Goal: Transaction & Acquisition: Book appointment/travel/reservation

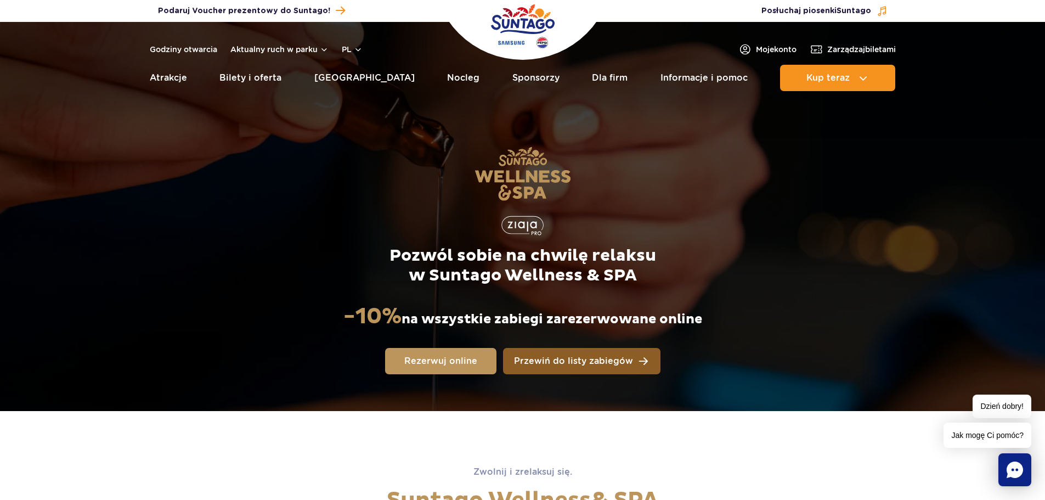
click at [605, 361] on span "Przewiń do listy zabiegów" at bounding box center [573, 361] width 119 height 9
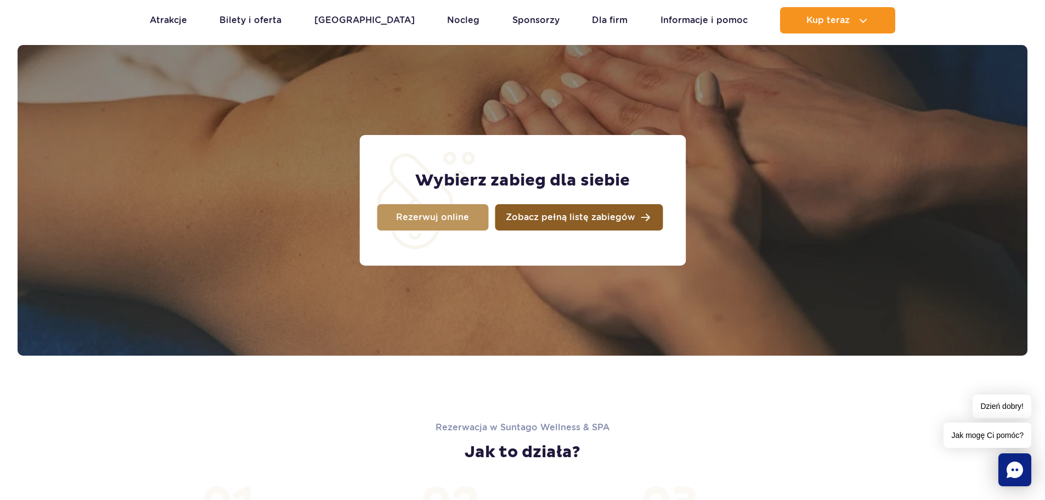
click at [638, 212] on link "Zobacz pełną listę zabiegów" at bounding box center [579, 217] width 168 height 26
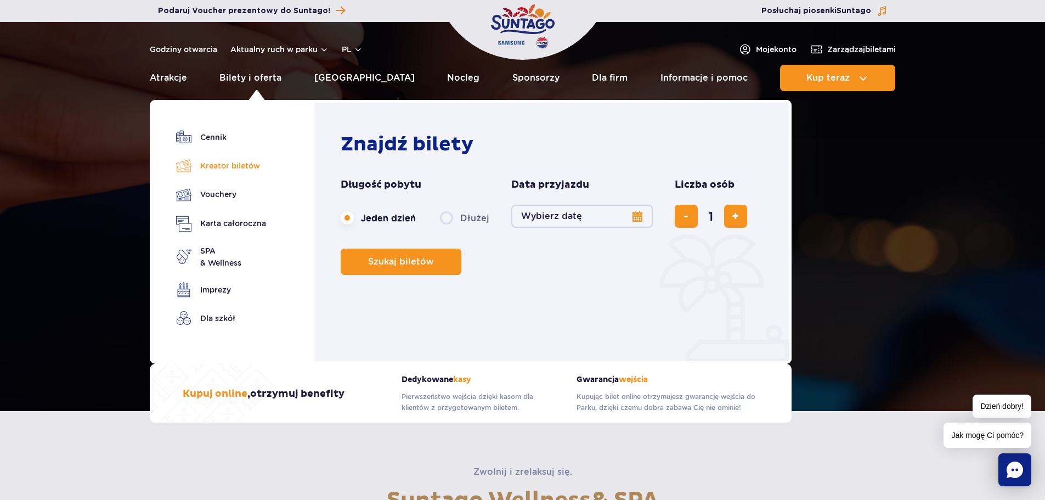
click at [243, 162] on link "Kreator biletów" at bounding box center [221, 165] width 90 height 15
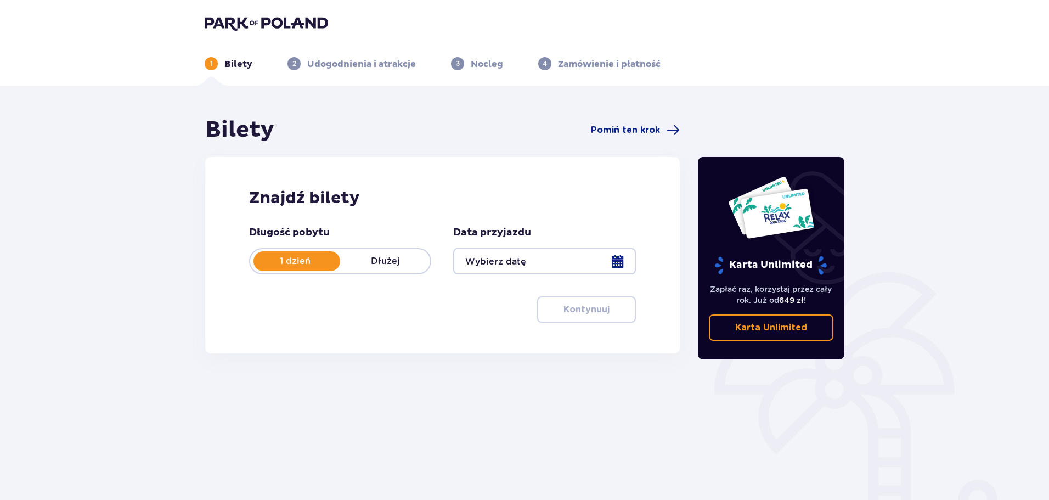
click at [391, 260] on p "Dłużej" at bounding box center [385, 261] width 90 height 12
click at [616, 260] on div at bounding box center [544, 261] width 182 height 26
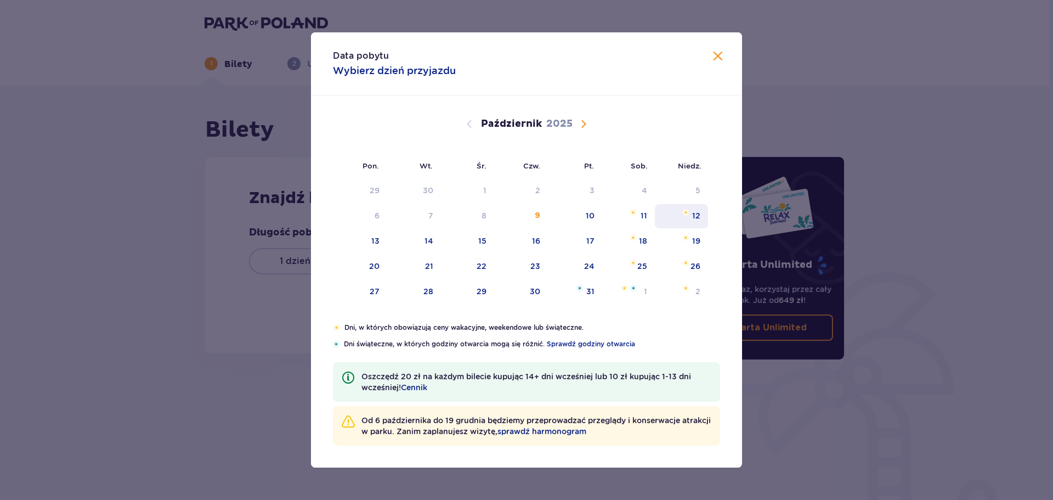
click at [697, 216] on div "12" at bounding box center [696, 215] width 8 height 11
click at [429, 243] on div "14" at bounding box center [429, 240] width 9 height 11
type input "12.10.25 - 14.10.25"
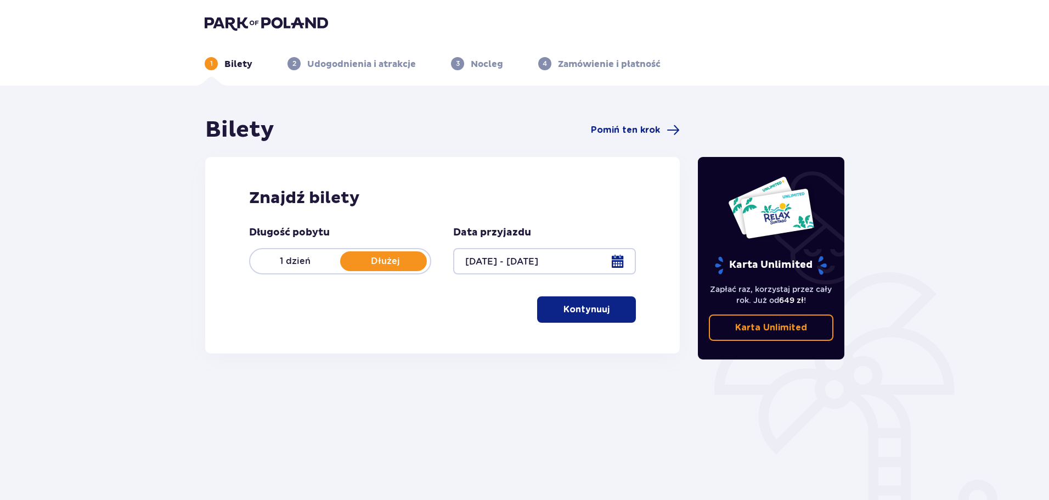
click at [596, 314] on p "Kontynuuj" at bounding box center [586, 309] width 46 height 12
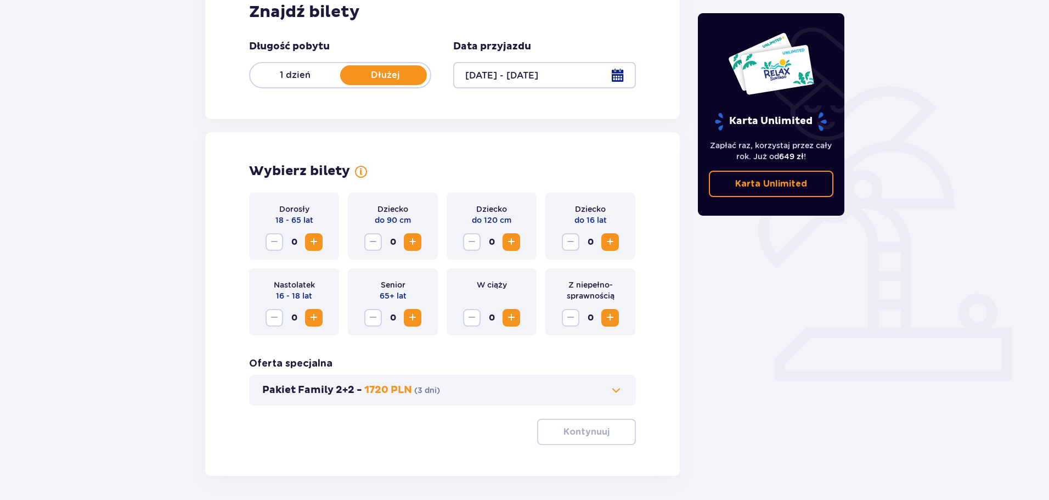
scroll to position [228, 0]
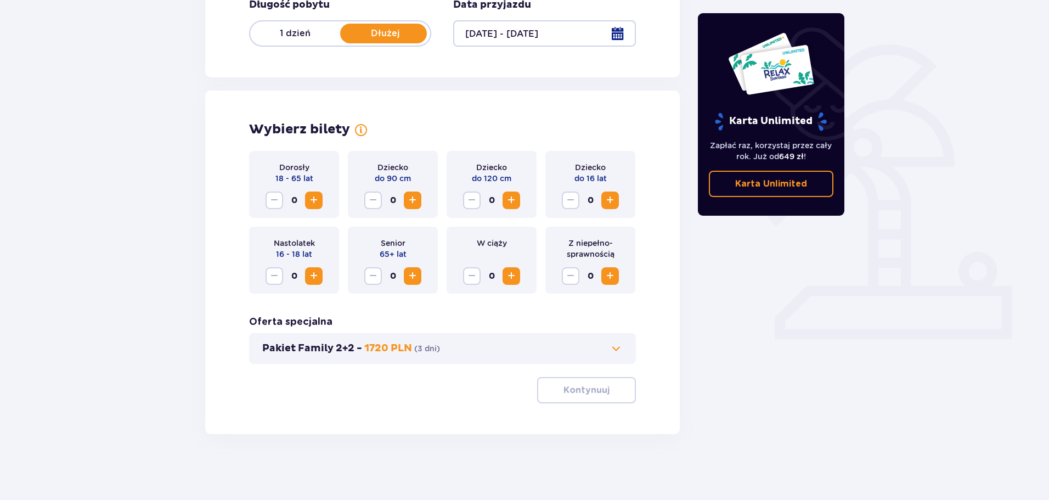
click at [310, 198] on span "Zwiększ" at bounding box center [313, 200] width 13 height 13
click at [312, 197] on span "Zwiększ" at bounding box center [313, 200] width 13 height 13
click at [619, 349] on span at bounding box center [615, 348] width 13 height 13
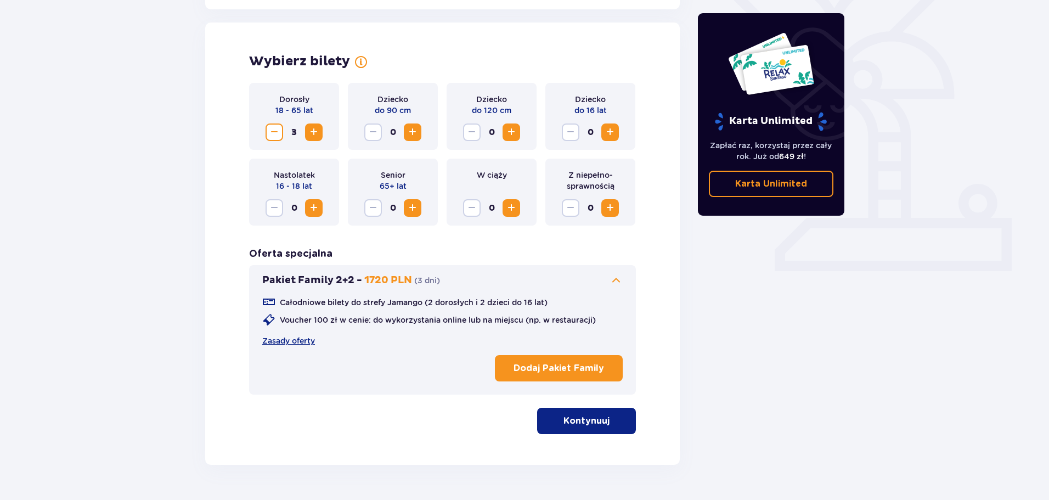
scroll to position [305, 0]
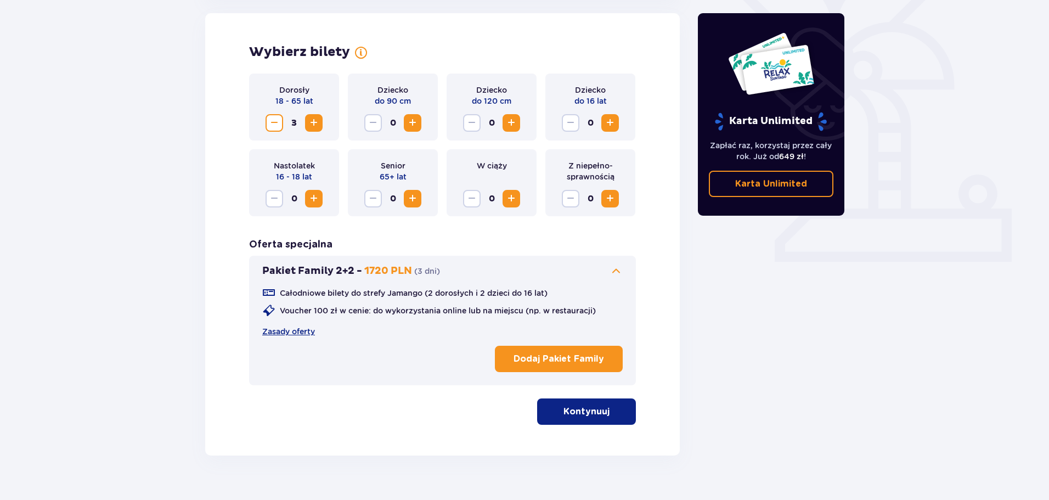
click at [314, 122] on span "Zwiększ" at bounding box center [313, 122] width 13 height 13
click at [269, 121] on span "Zmniejsz" at bounding box center [274, 122] width 13 height 13
click at [590, 418] on button "Kontynuuj" at bounding box center [586, 411] width 99 height 26
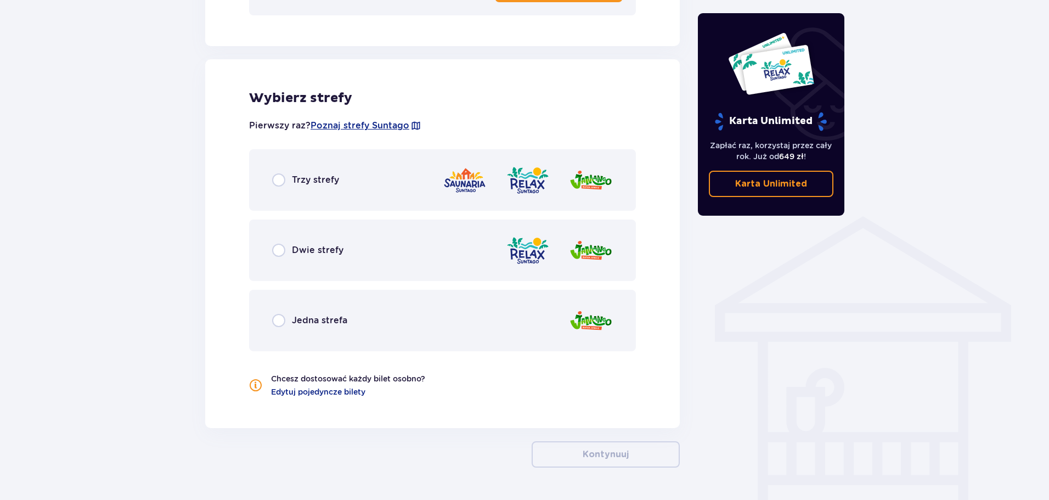
scroll to position [708, 0]
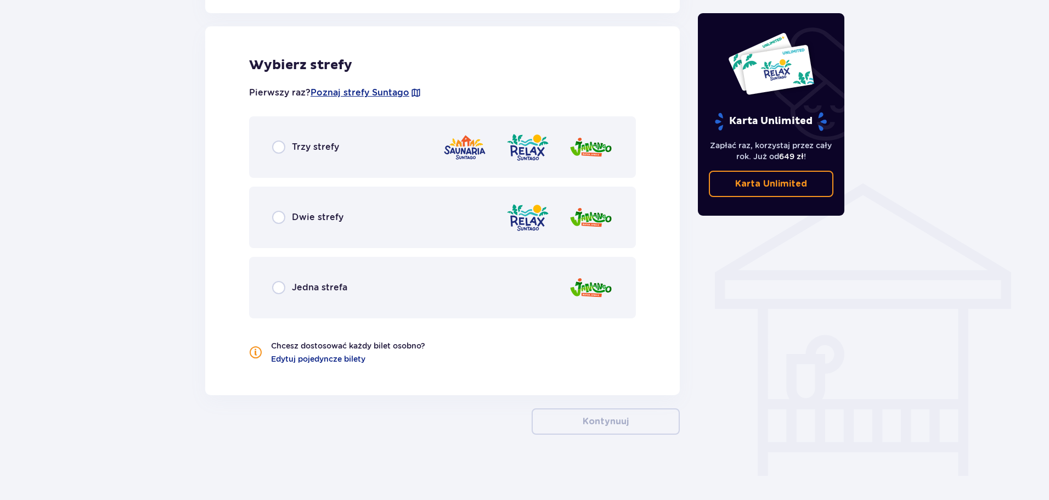
click at [280, 216] on input "radio" at bounding box center [278, 217] width 13 height 13
radio input "true"
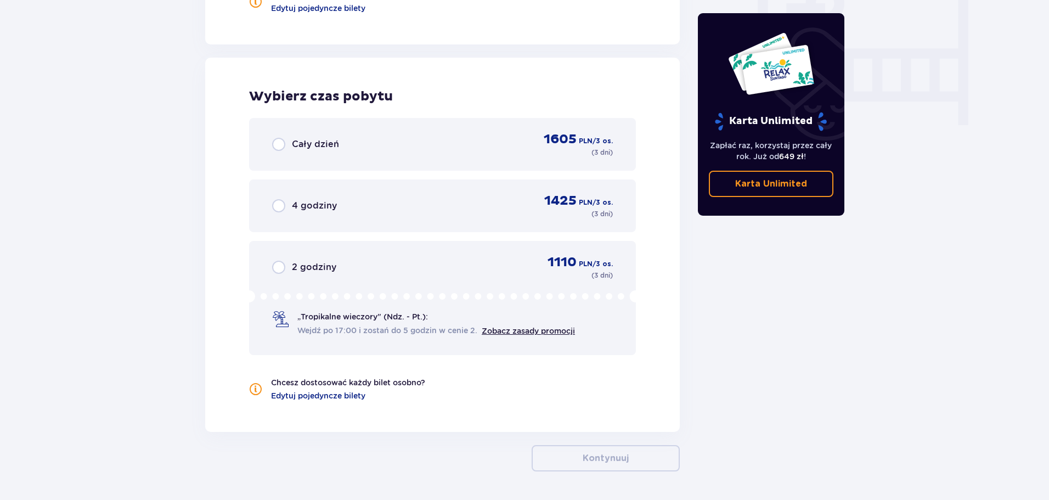
scroll to position [1089, 0]
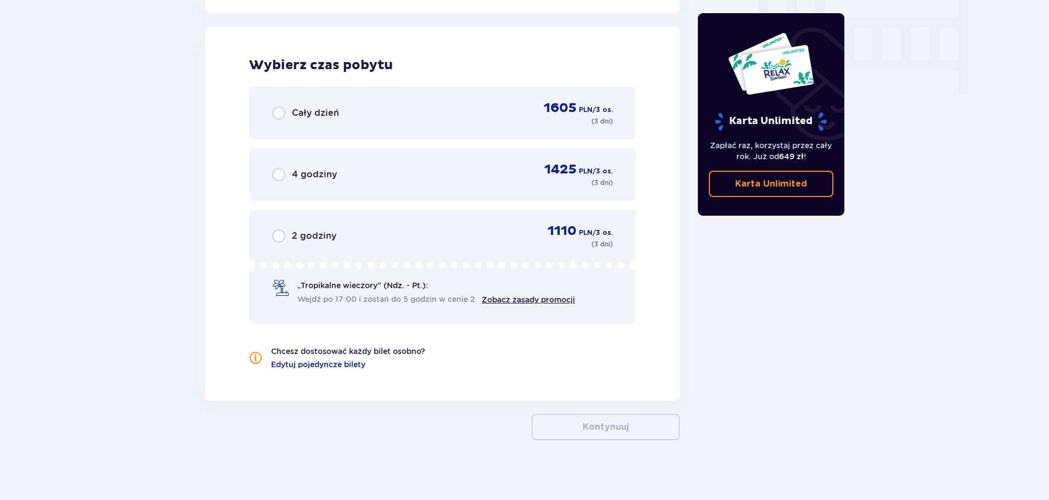
click at [277, 112] on input "radio" at bounding box center [278, 112] width 13 height 13
radio input "true"
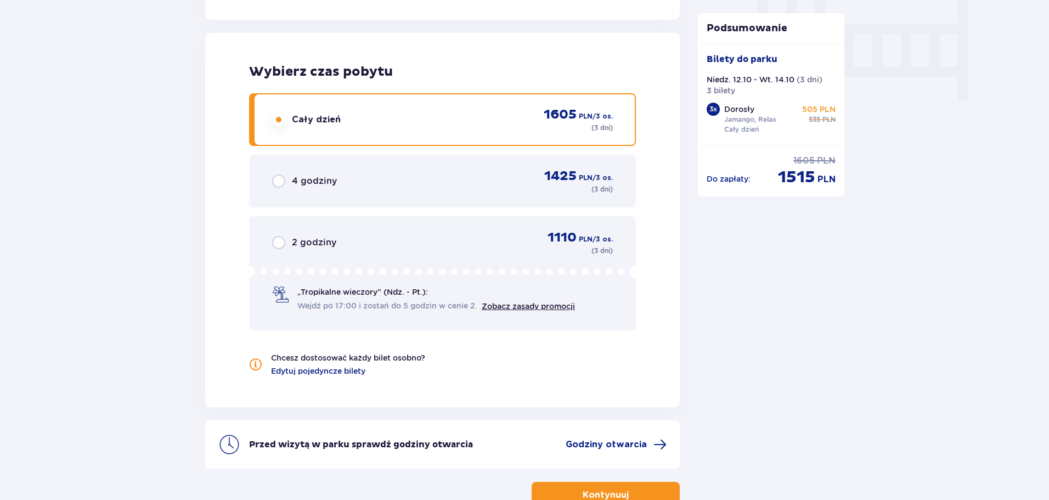
scroll to position [1157, 0]
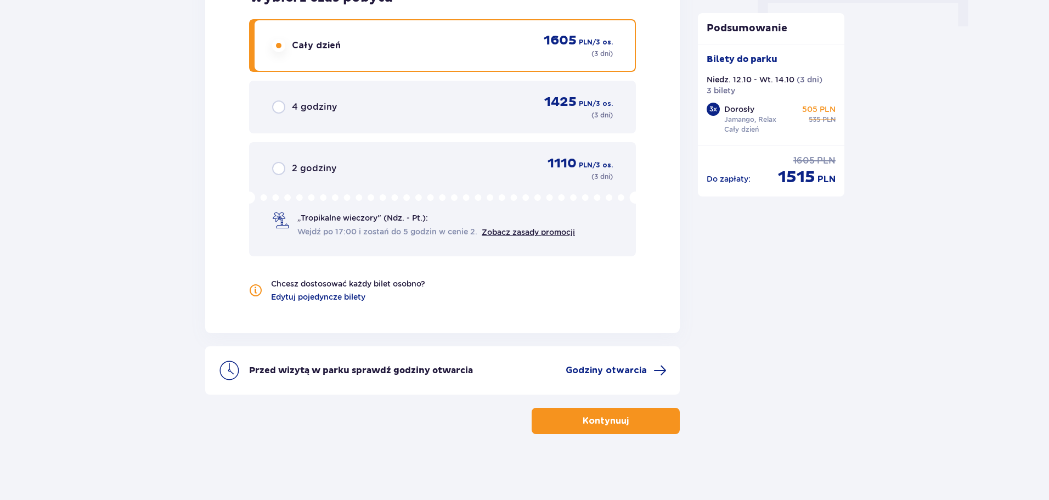
click at [597, 421] on p "Kontynuuj" at bounding box center [606, 421] width 46 height 12
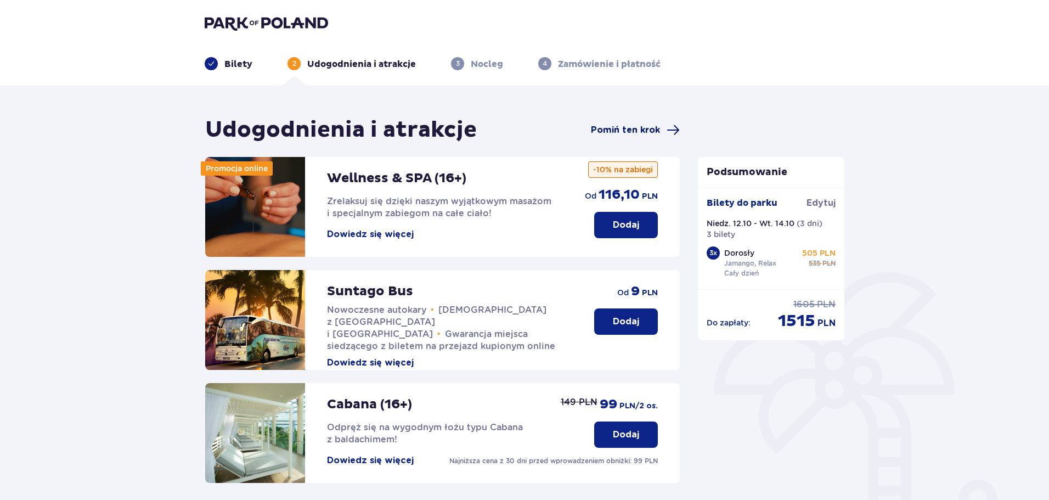
click at [649, 127] on span "Pomiń ten krok" at bounding box center [625, 130] width 69 height 12
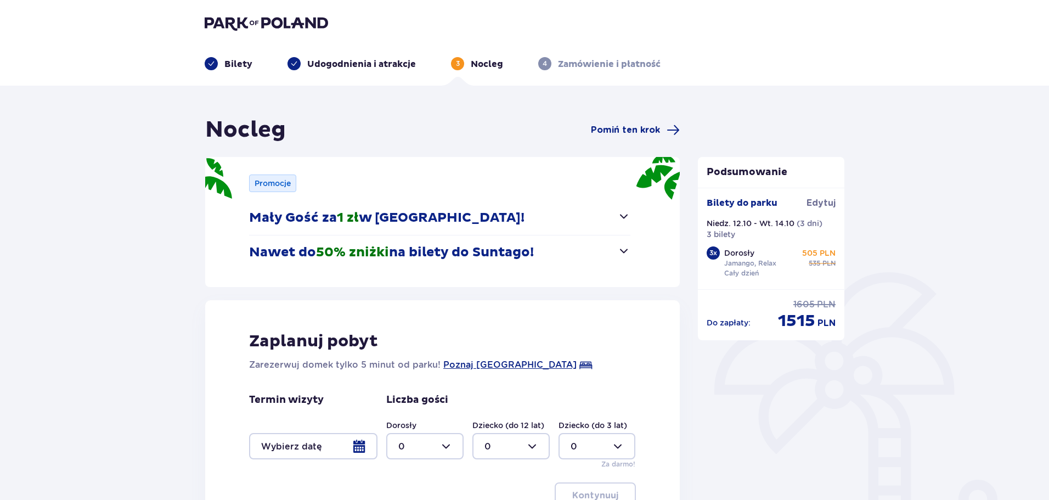
click at [624, 213] on span "button" at bounding box center [623, 216] width 13 height 13
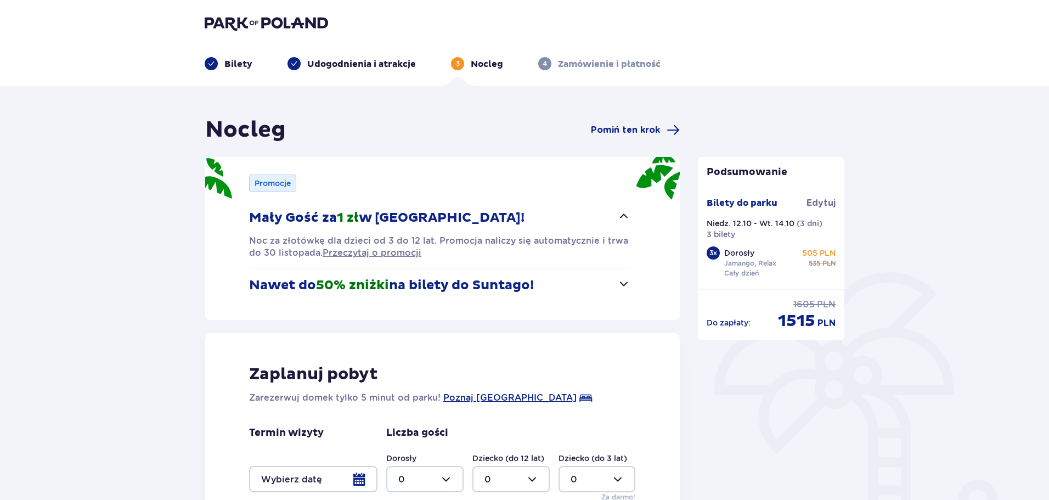
click at [624, 281] on span "button" at bounding box center [623, 283] width 13 height 13
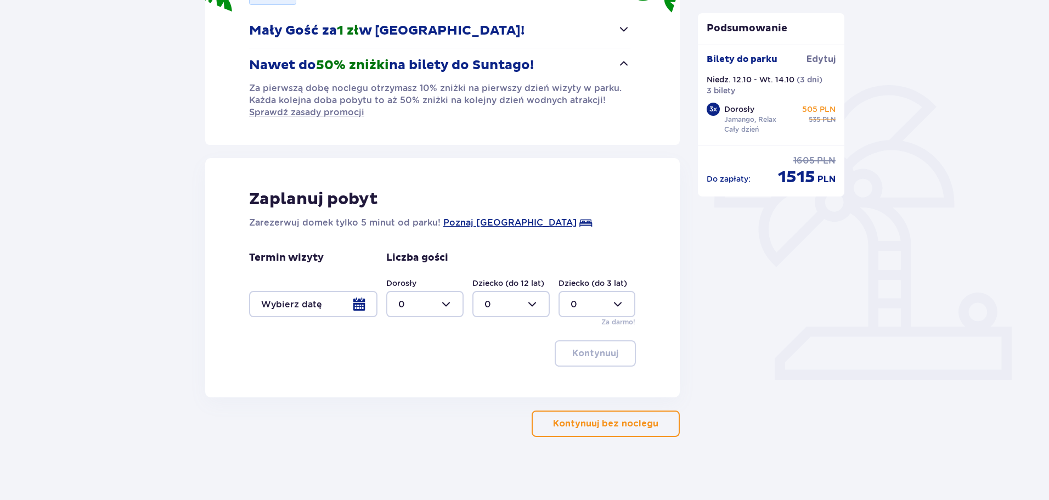
scroll to position [190, 0]
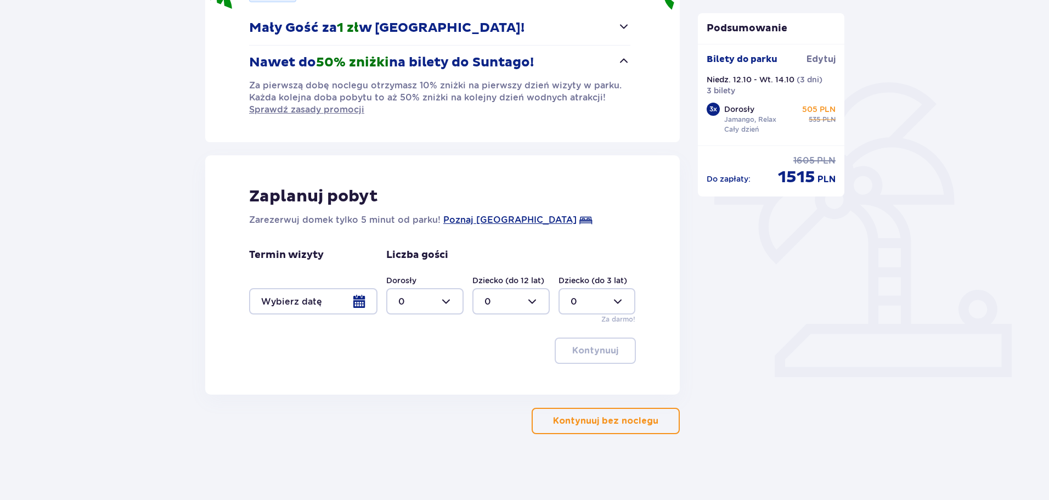
click at [363, 301] on div at bounding box center [313, 301] width 128 height 26
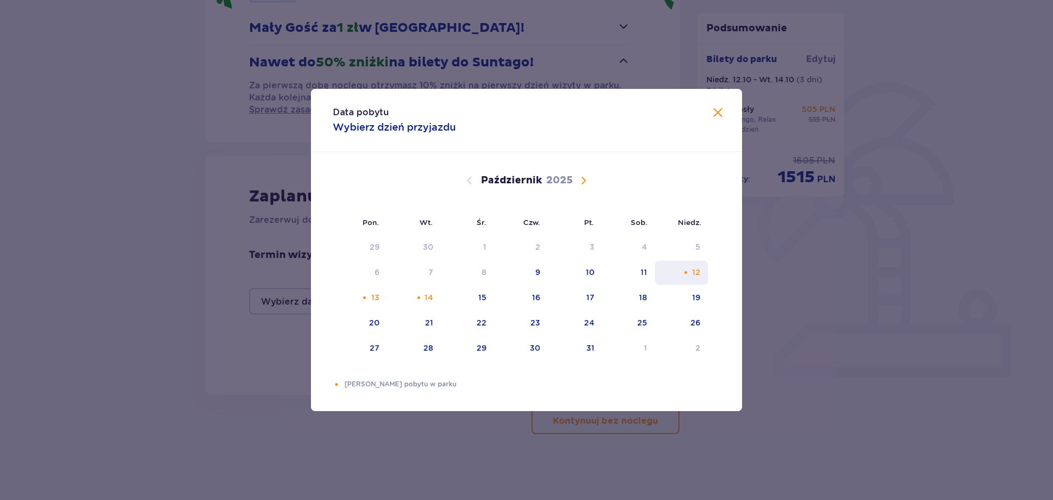
click at [693, 275] on div "12" at bounding box center [696, 272] width 8 height 11
click at [426, 295] on div "14" at bounding box center [429, 297] width 9 height 11
type input "12.10.25 - 14.10.25"
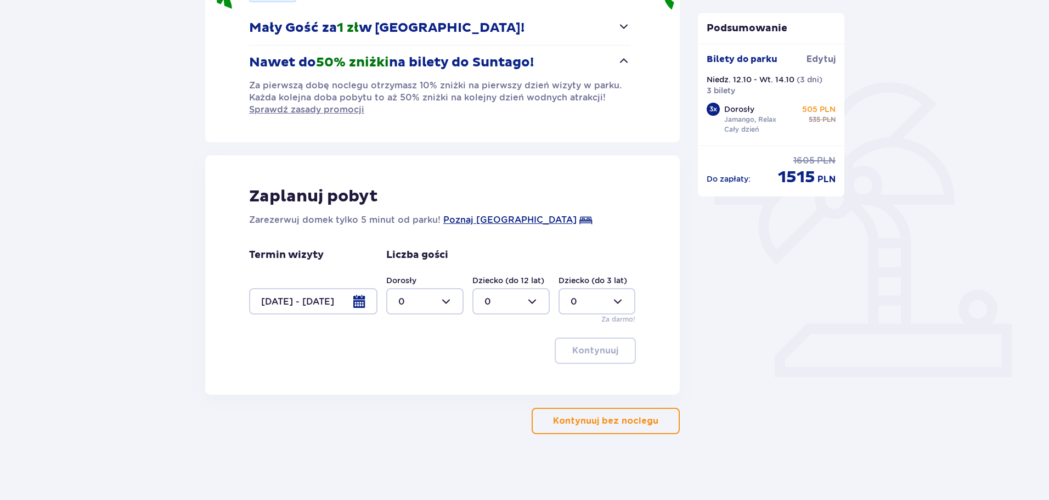
click at [448, 298] on div at bounding box center [424, 301] width 77 height 26
click at [404, 401] on div "3" at bounding box center [424, 404] width 53 height 12
type input "3"
click at [597, 347] on p "Kontynuuj" at bounding box center [595, 350] width 46 height 12
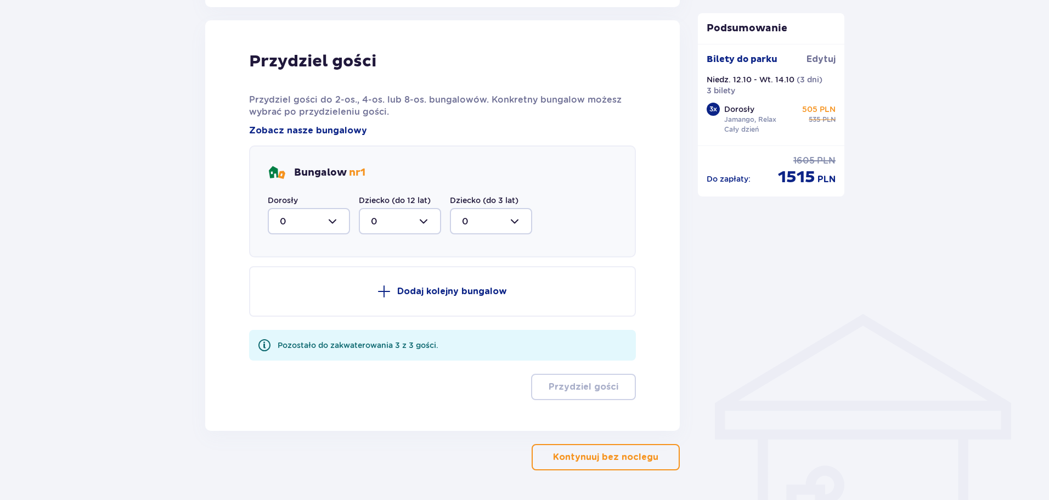
scroll to position [584, 0]
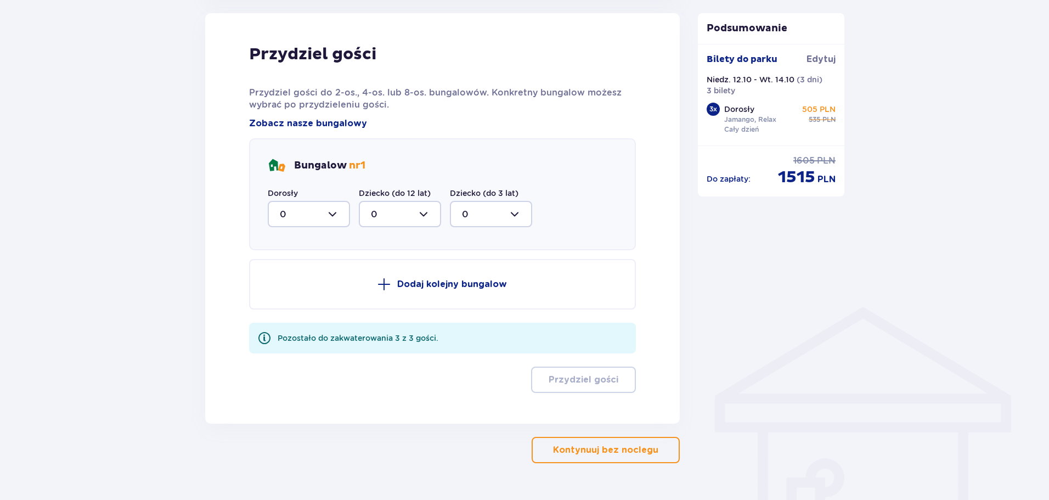
click at [332, 216] on div at bounding box center [309, 214] width 82 height 26
click at [284, 313] on p "3" at bounding box center [282, 316] width 5 height 12
type input "3"
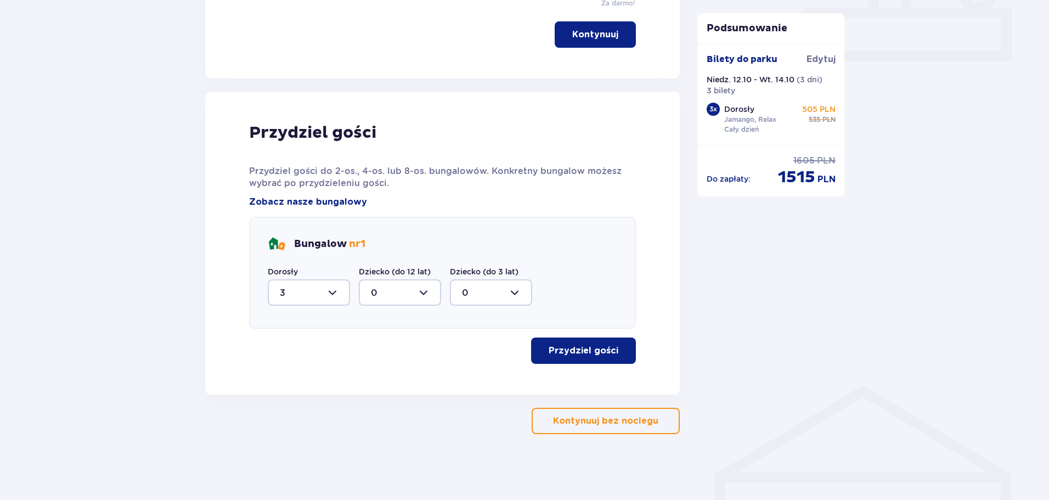
click at [331, 293] on div at bounding box center [309, 292] width 82 height 26
click at [581, 349] on p "Przydziel gości" at bounding box center [584, 350] width 70 height 12
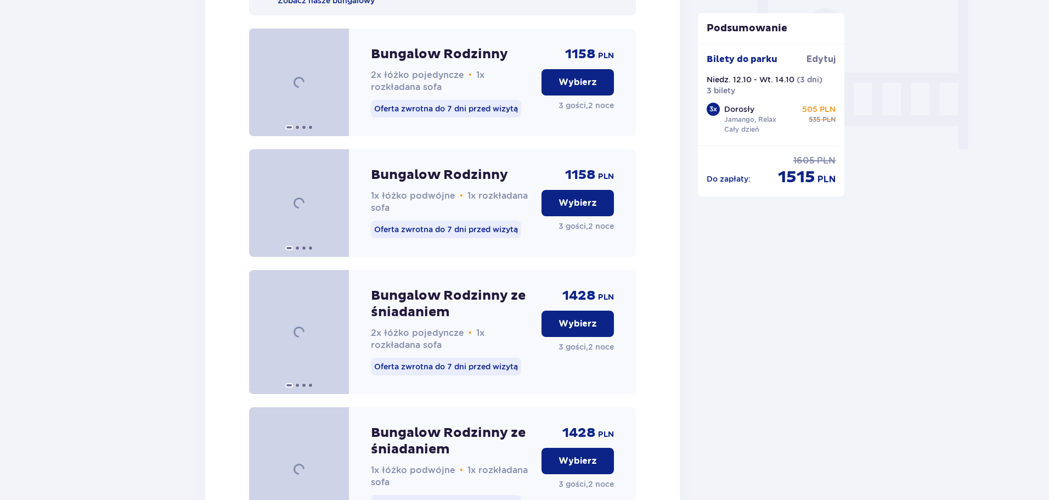
scroll to position [1015, 0]
